Goal: Information Seeking & Learning: Learn about a topic

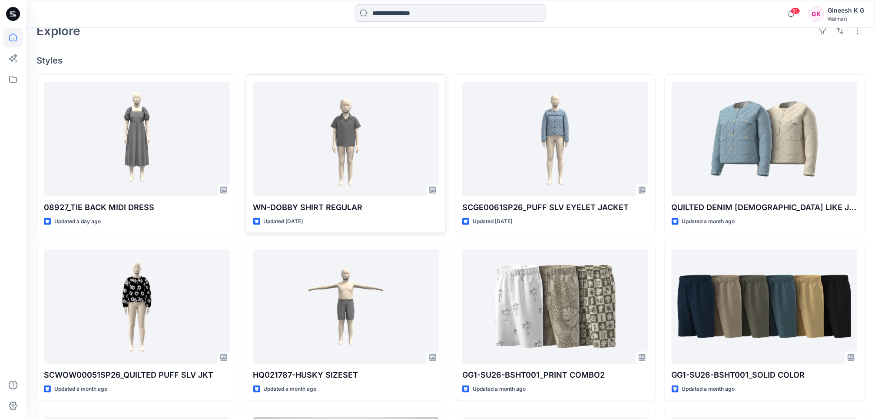
scroll to position [235, 0]
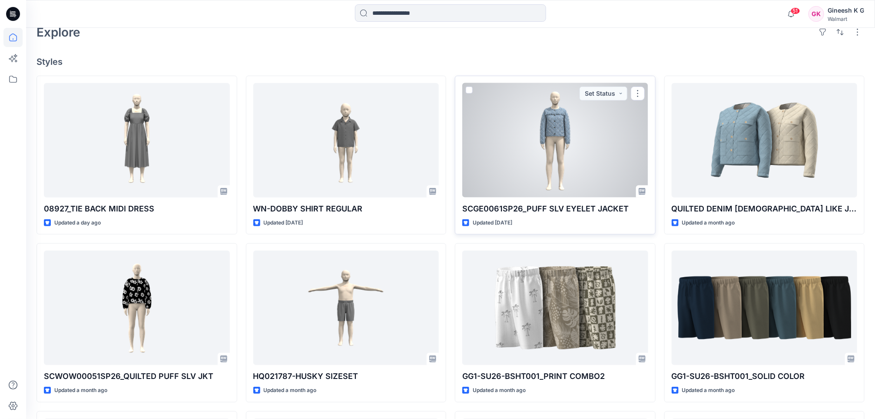
click at [551, 131] on div at bounding box center [556, 140] width 186 height 114
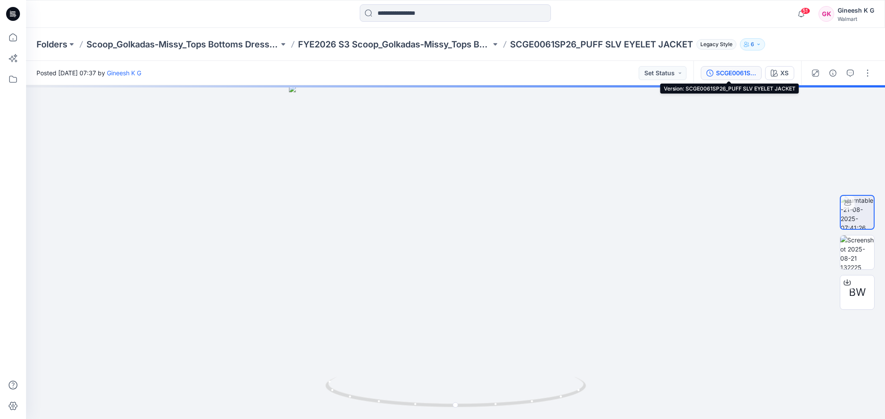
click at [729, 72] on div "SCGE0061SP26_PUFF SLV EYELET JACKET" at bounding box center [736, 73] width 40 height 10
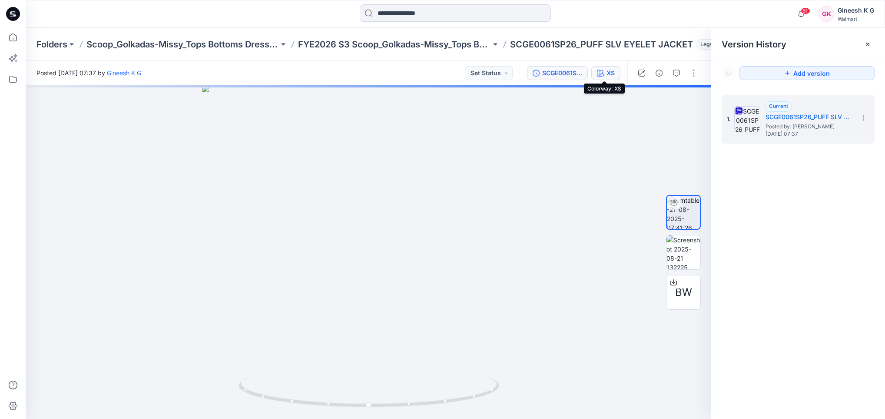
click at [614, 73] on button "XS" at bounding box center [606, 73] width 29 height 14
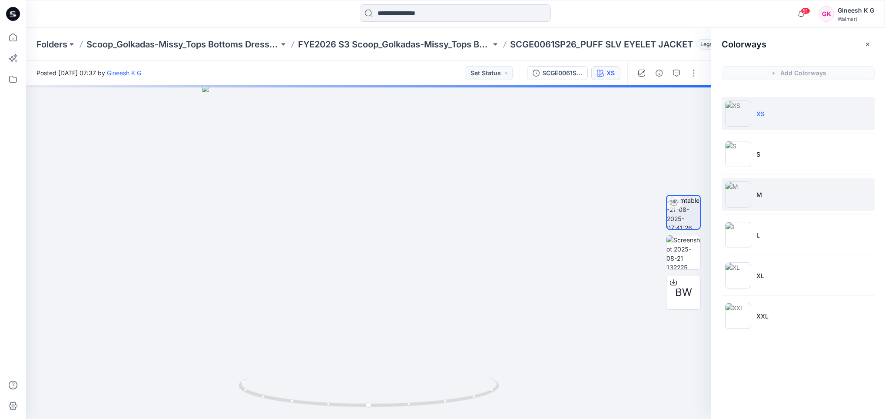
click at [754, 195] on li "M" at bounding box center [798, 194] width 153 height 33
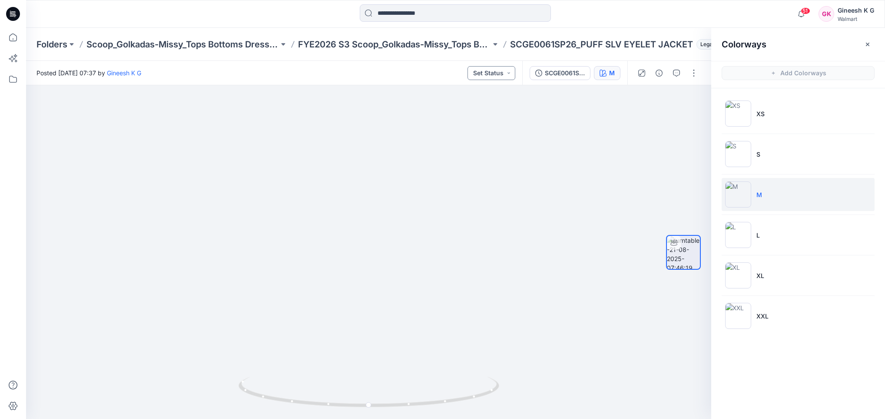
click at [497, 68] on button "Set Status" at bounding box center [492, 73] width 48 height 14
click at [556, 166] on img at bounding box center [368, 133] width 805 height 569
click at [659, 71] on icon "button" at bounding box center [659, 73] width 7 height 7
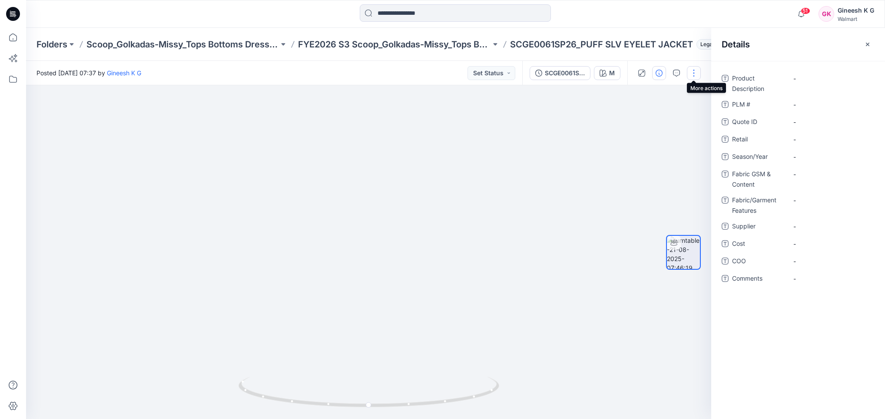
click at [696, 68] on button "button" at bounding box center [694, 73] width 14 height 14
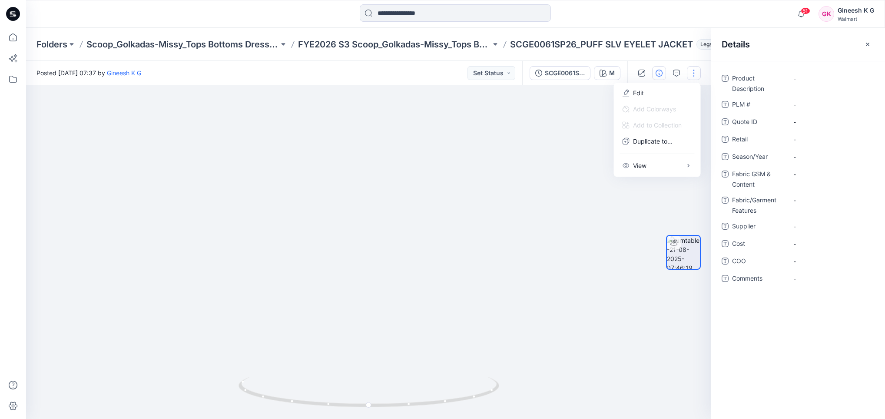
click at [558, 126] on img at bounding box center [369, 155] width 722 height 528
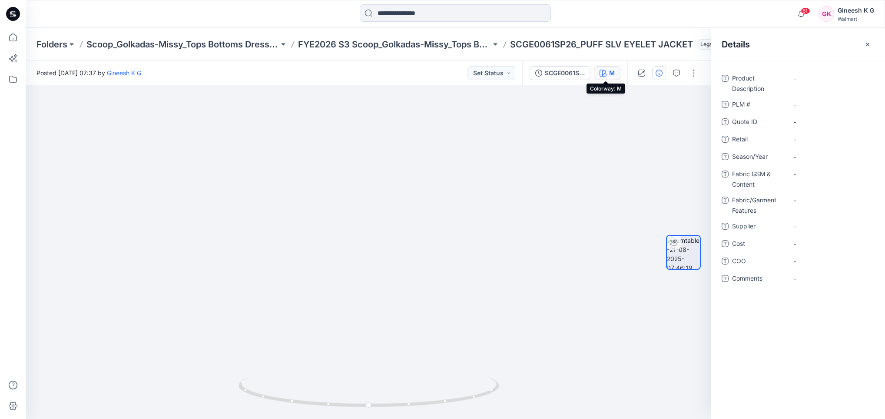
click at [597, 73] on button "M" at bounding box center [607, 73] width 27 height 14
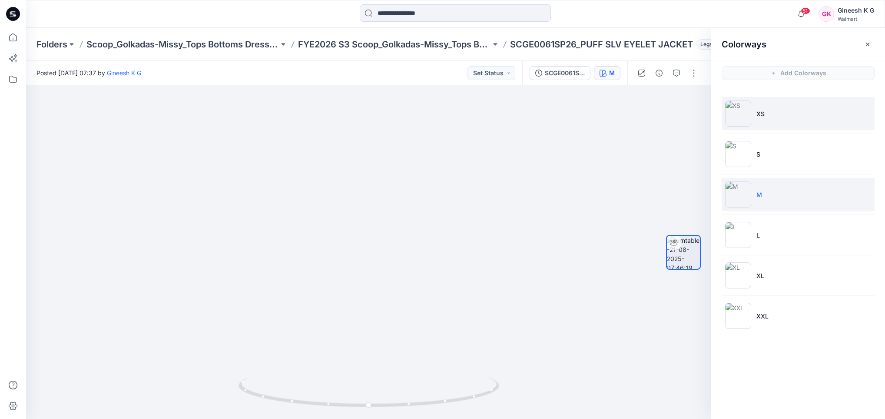
click at [780, 107] on li "XS" at bounding box center [798, 113] width 153 height 33
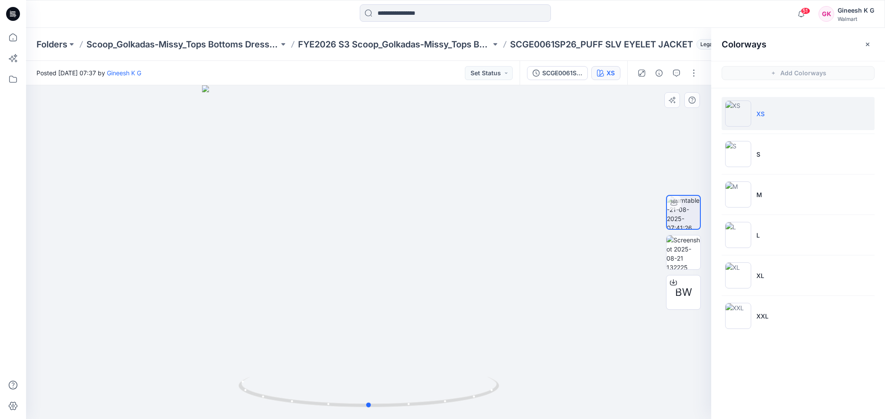
click at [637, 206] on div at bounding box center [369, 251] width 686 height 333
click at [867, 42] on icon "button" at bounding box center [868, 44] width 7 height 7
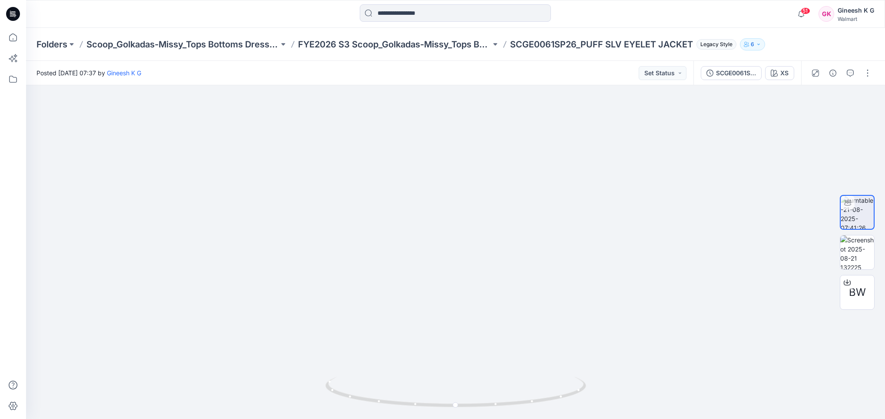
click at [16, 12] on icon at bounding box center [13, 14] width 14 height 14
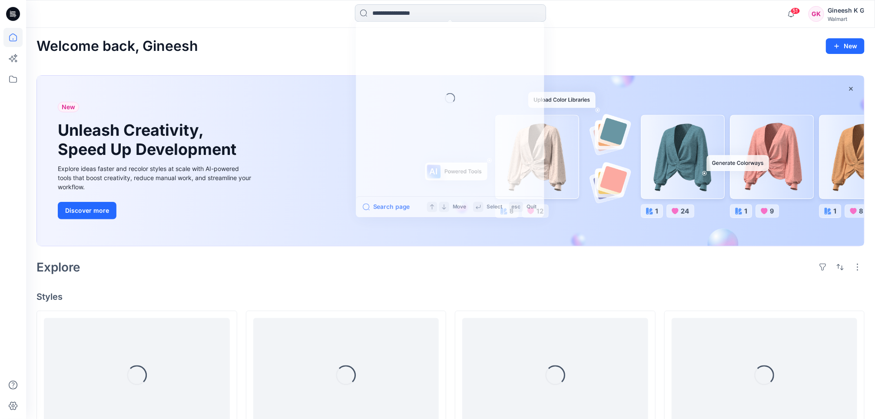
click at [437, 14] on input at bounding box center [450, 12] width 191 height 17
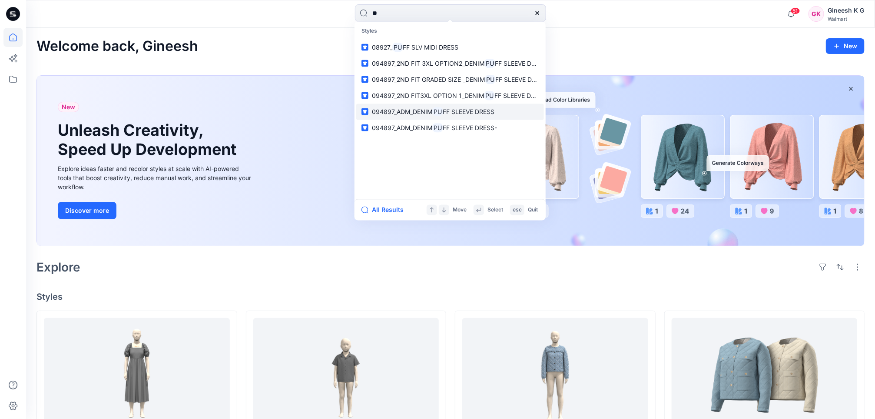
type input "*"
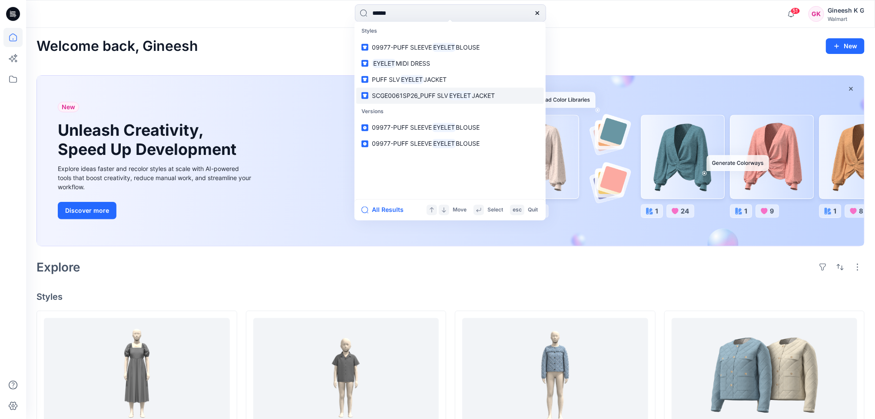
type input "******"
click at [467, 95] on mark "EYELET" at bounding box center [460, 95] width 24 height 10
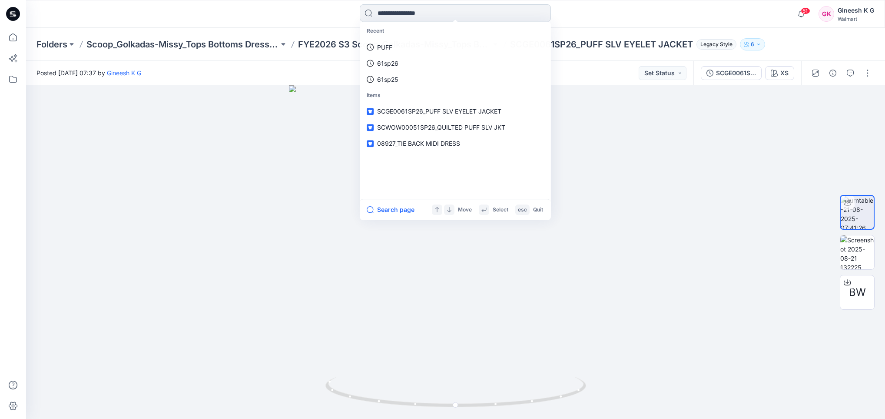
click at [493, 15] on input at bounding box center [455, 12] width 191 height 17
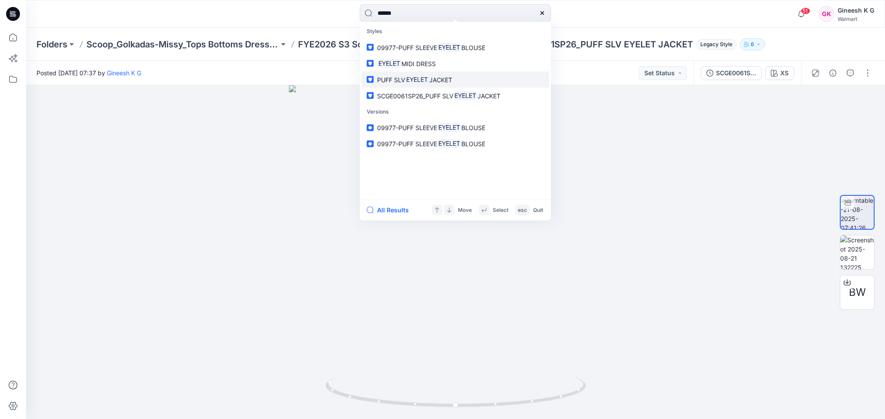
type input "******"
click at [429, 80] on mark "EYELET" at bounding box center [417, 79] width 24 height 10
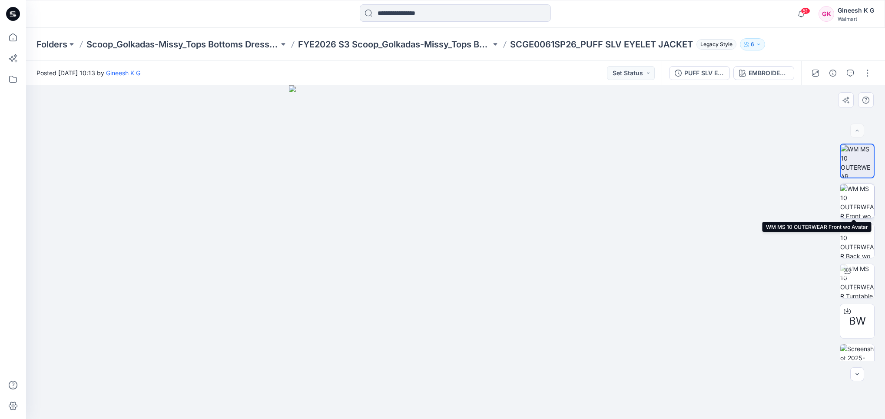
click at [861, 205] on img at bounding box center [858, 201] width 34 height 34
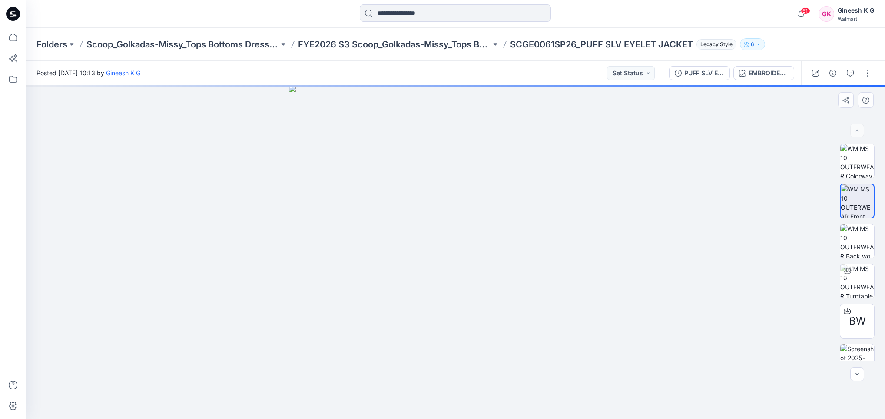
click at [467, 196] on img at bounding box center [455, 251] width 333 height 333
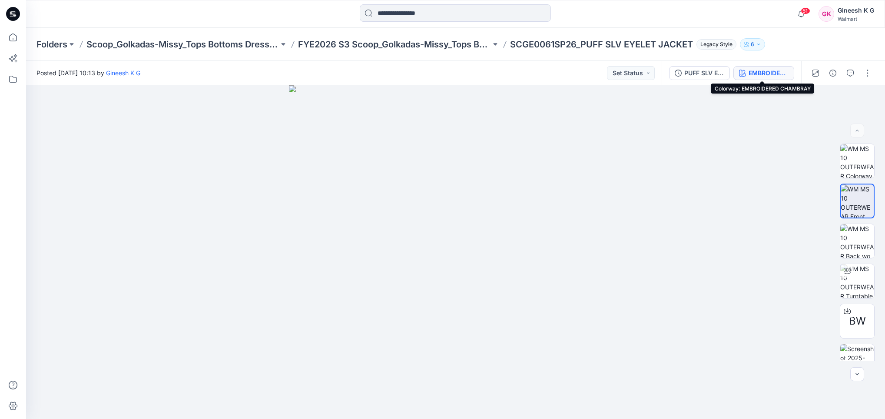
click at [769, 73] on div "EMBROIDERED CHAMBRAY" at bounding box center [769, 73] width 40 height 10
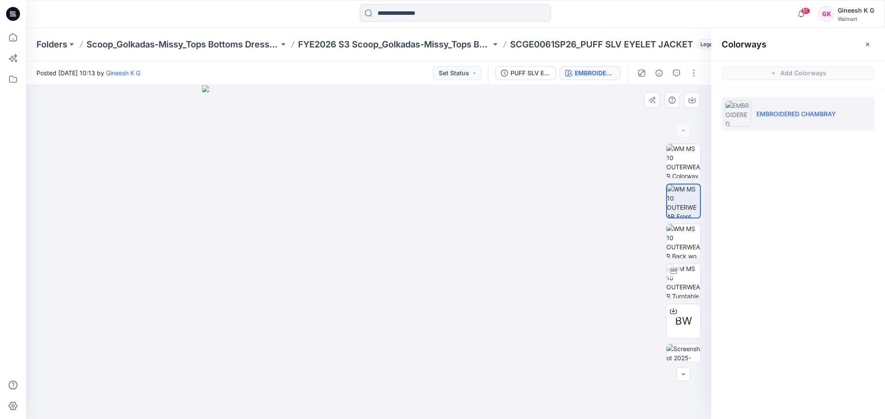
click at [339, 221] on img at bounding box center [368, 251] width 333 height 333
click at [682, 244] on img at bounding box center [684, 241] width 34 height 34
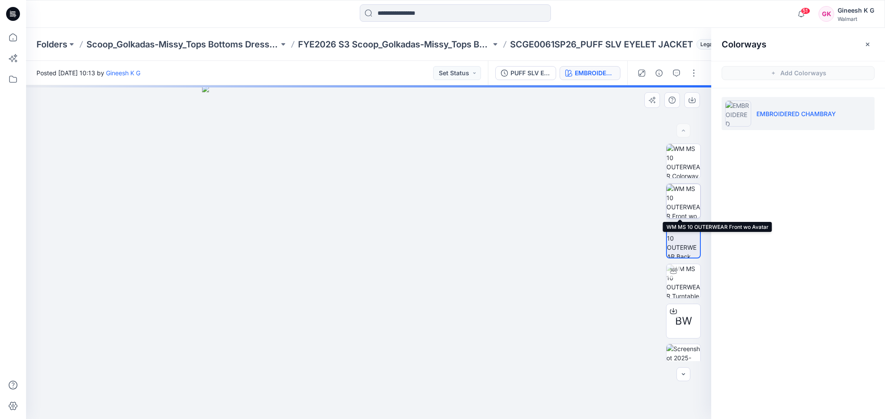
click at [682, 201] on img at bounding box center [684, 201] width 34 height 34
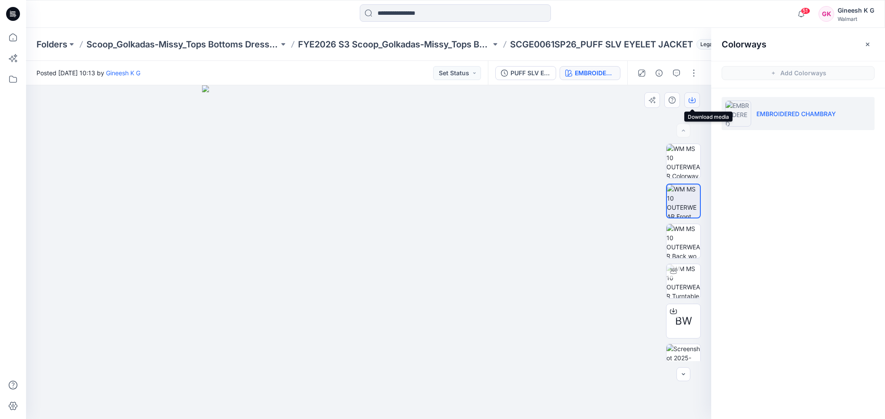
click at [688, 101] on button "button" at bounding box center [693, 100] width 16 height 16
click at [692, 101] on icon "button" at bounding box center [692, 100] width 7 height 7
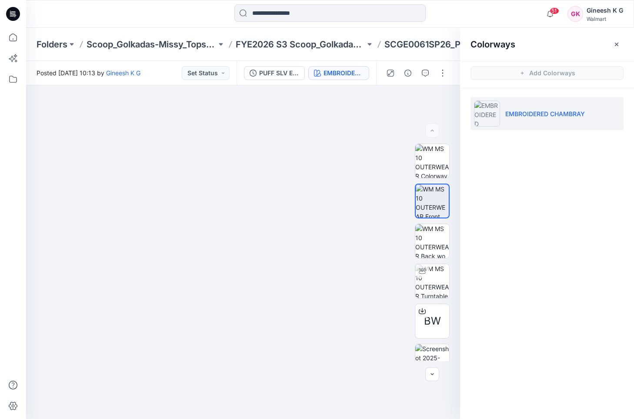
click at [511, 7] on div "51 Notifications Ashok S shared 08927_TIE BACK MIDI DRESS-XS-L in UP_S1 FYE 202…" at bounding box center [329, 13] width 607 height 19
